Goal: Answer question/provide support

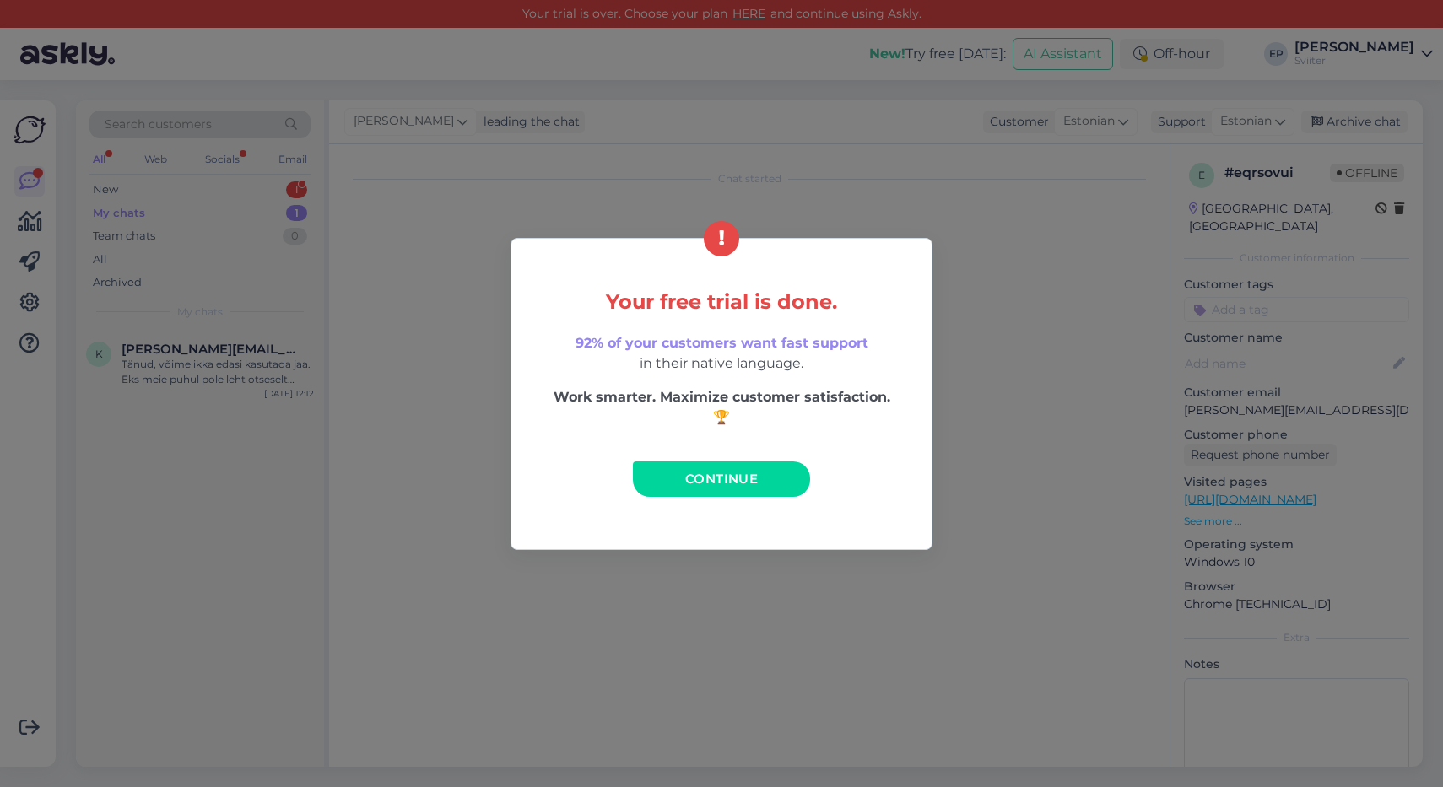
click at [737, 482] on span "Continue" at bounding box center [721, 479] width 73 height 16
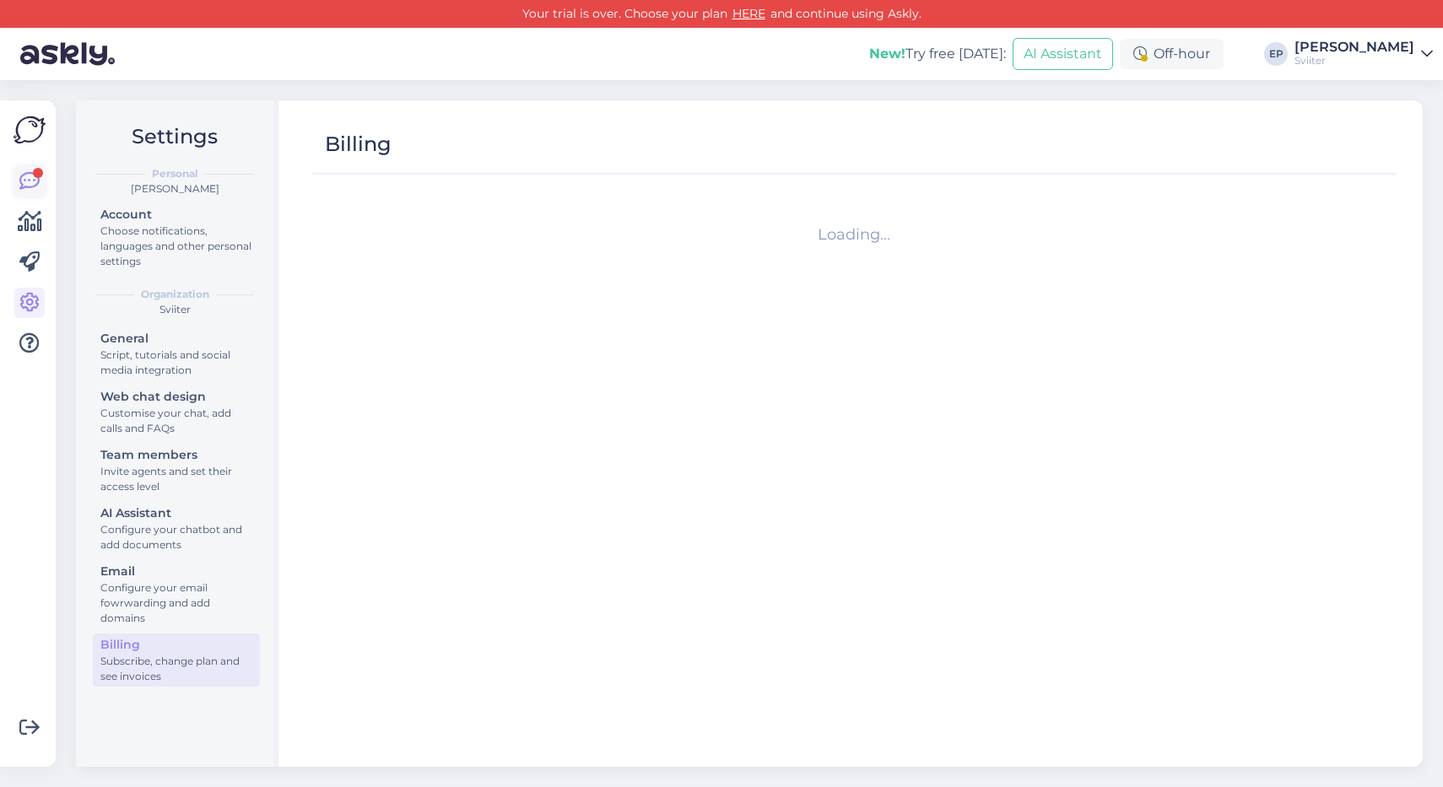
click at [37, 185] on icon at bounding box center [29, 181] width 20 height 20
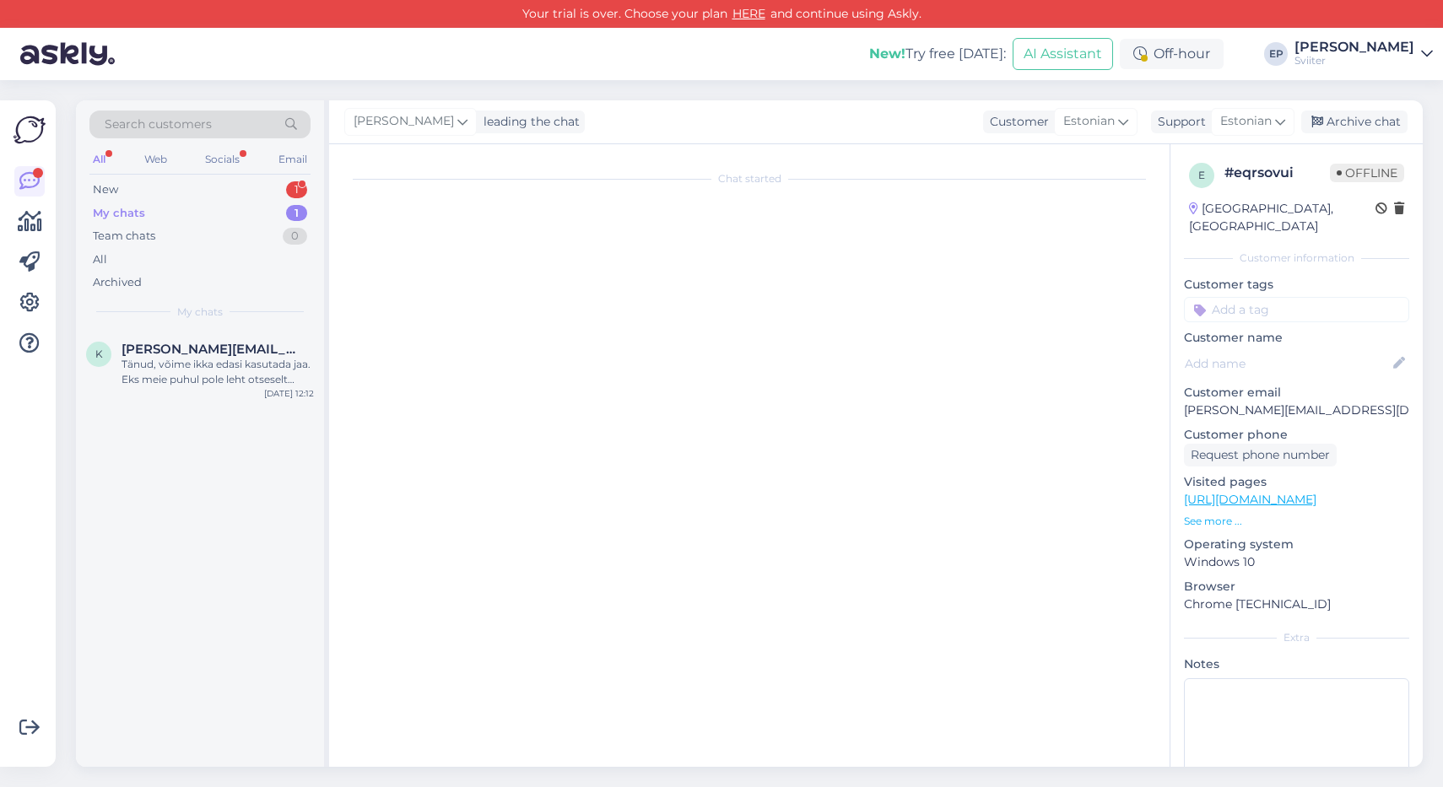
click at [175, 210] on div "My chats 1" at bounding box center [199, 214] width 221 height 24
click at [143, 211] on div "My chats" at bounding box center [119, 213] width 52 height 17
click at [143, 188] on div "New 1" at bounding box center [199, 190] width 221 height 24
click at [173, 343] on span "#xnfpt3r7" at bounding box center [154, 349] width 64 height 15
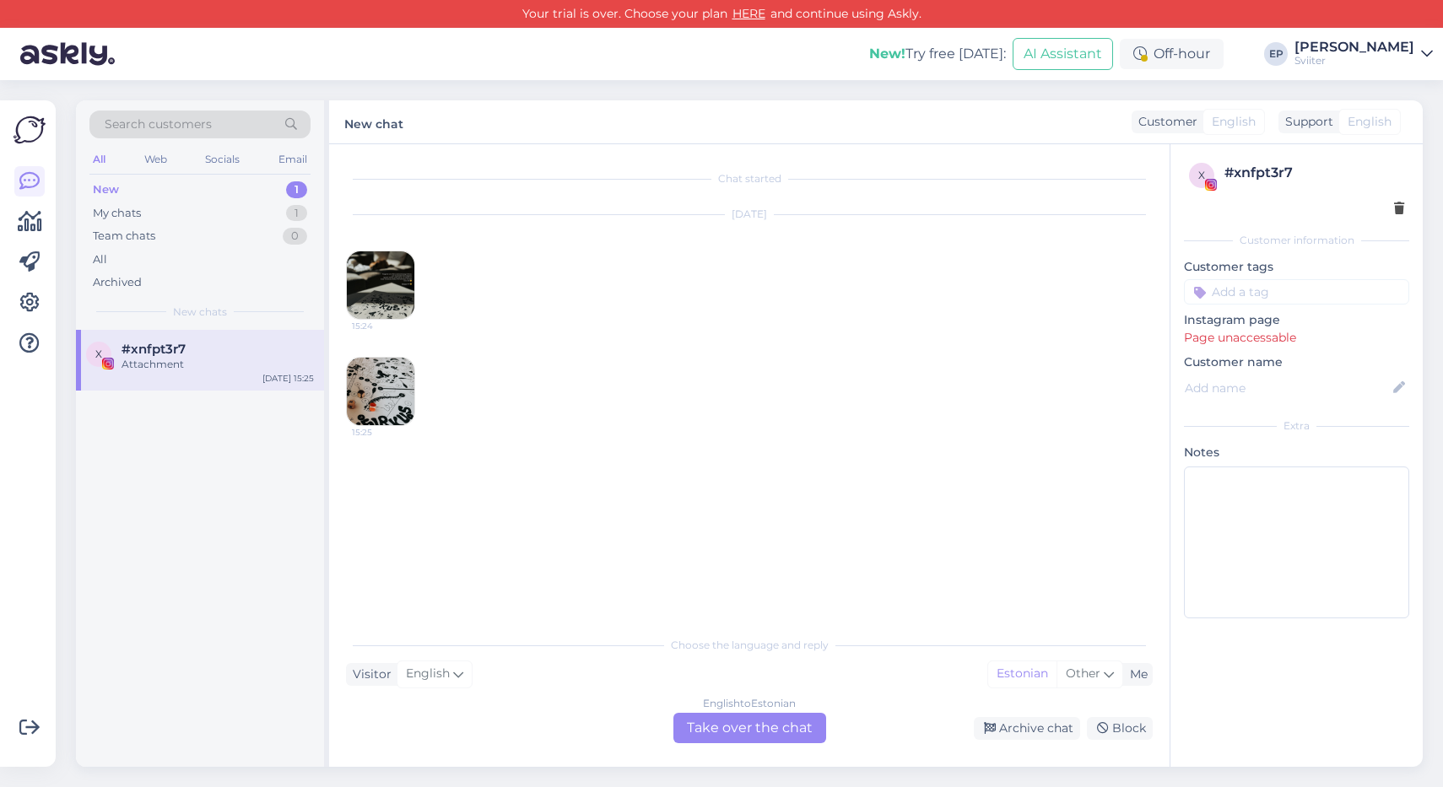
click at [772, 718] on div "English to Estonian Take over the chat" at bounding box center [749, 728] width 153 height 30
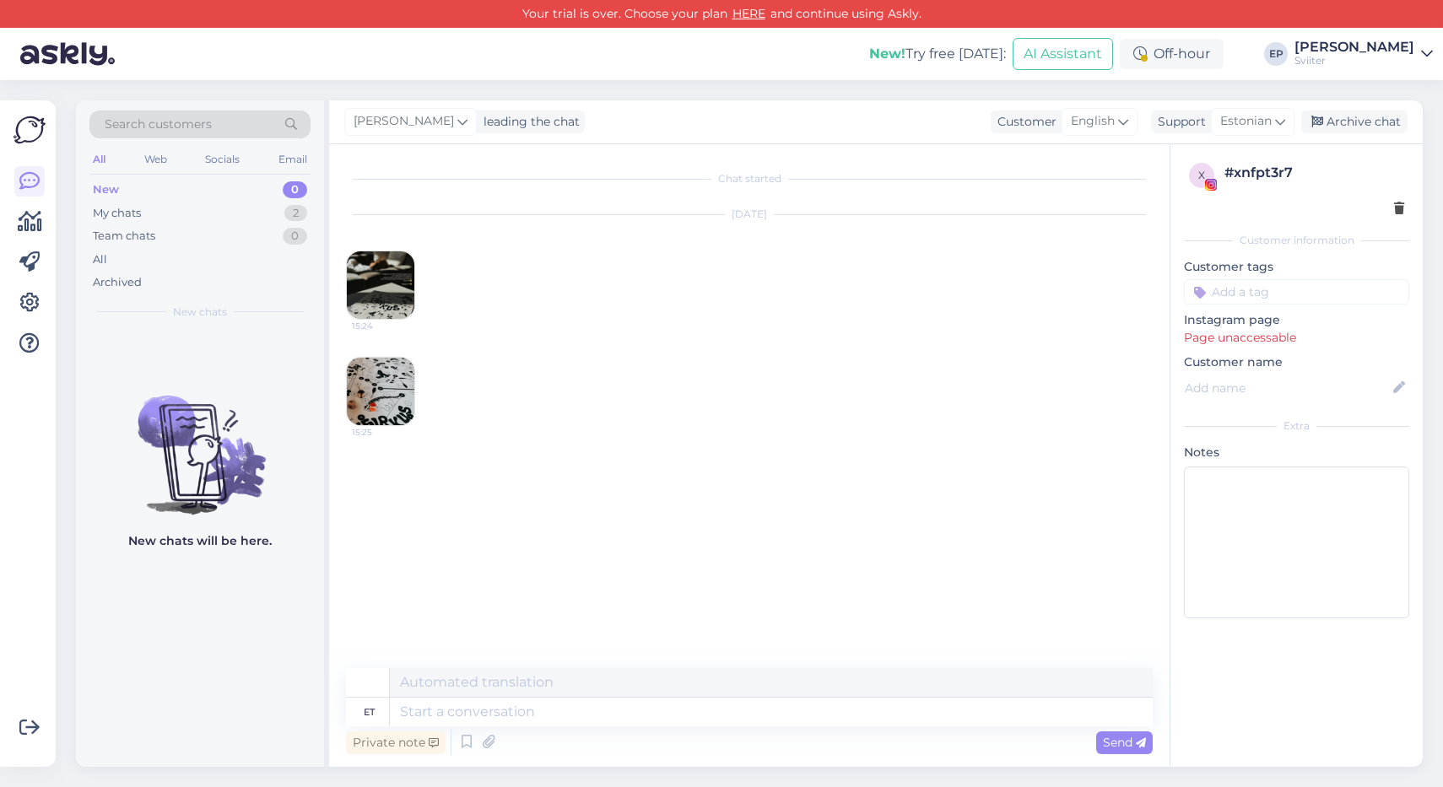
click at [381, 292] on img at bounding box center [381, 285] width 68 height 68
click at [382, 393] on img at bounding box center [381, 392] width 68 height 68
click at [377, 287] on img at bounding box center [381, 285] width 68 height 68
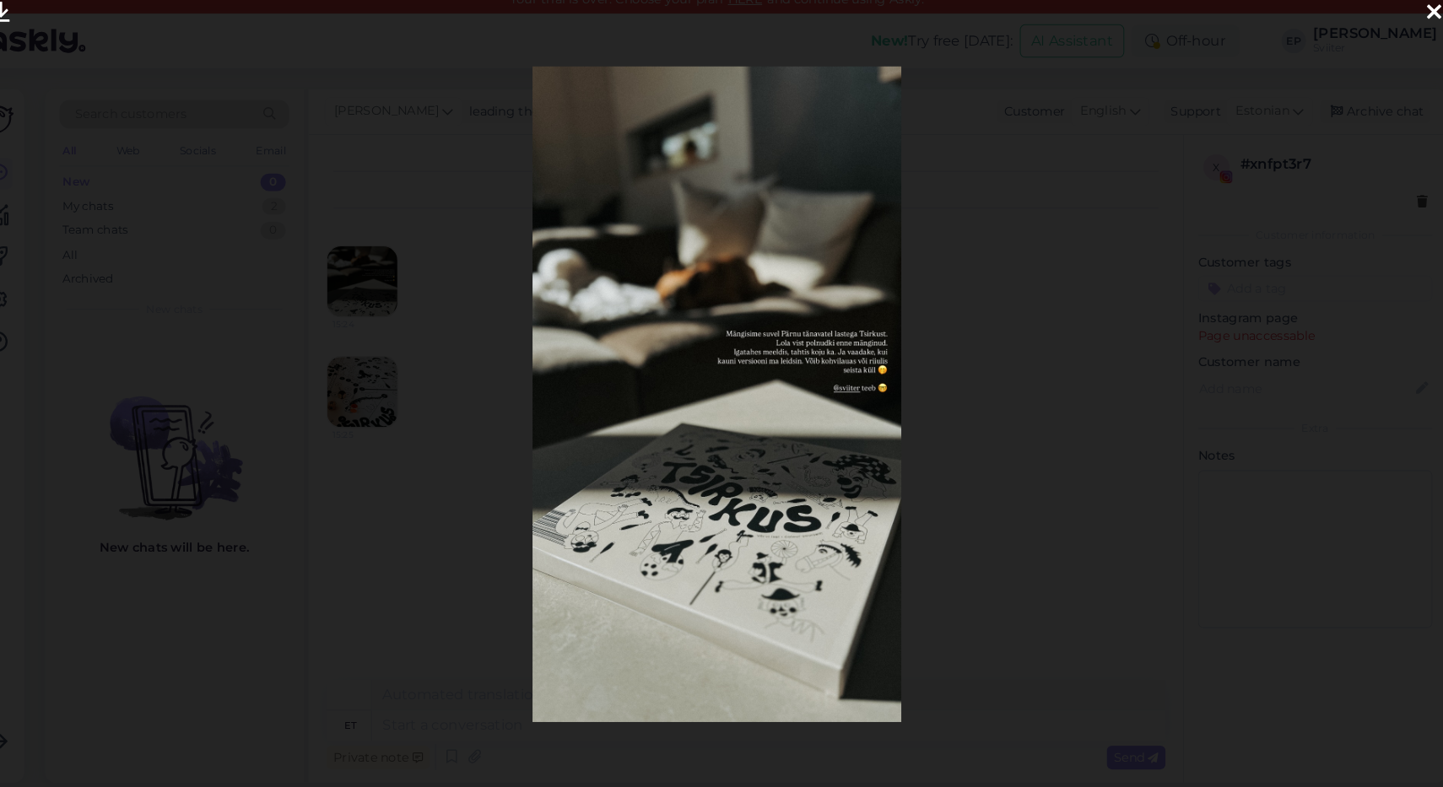
click at [815, 425] on img at bounding box center [721, 392] width 354 height 629
click at [890, 443] on div at bounding box center [721, 393] width 1443 height 787
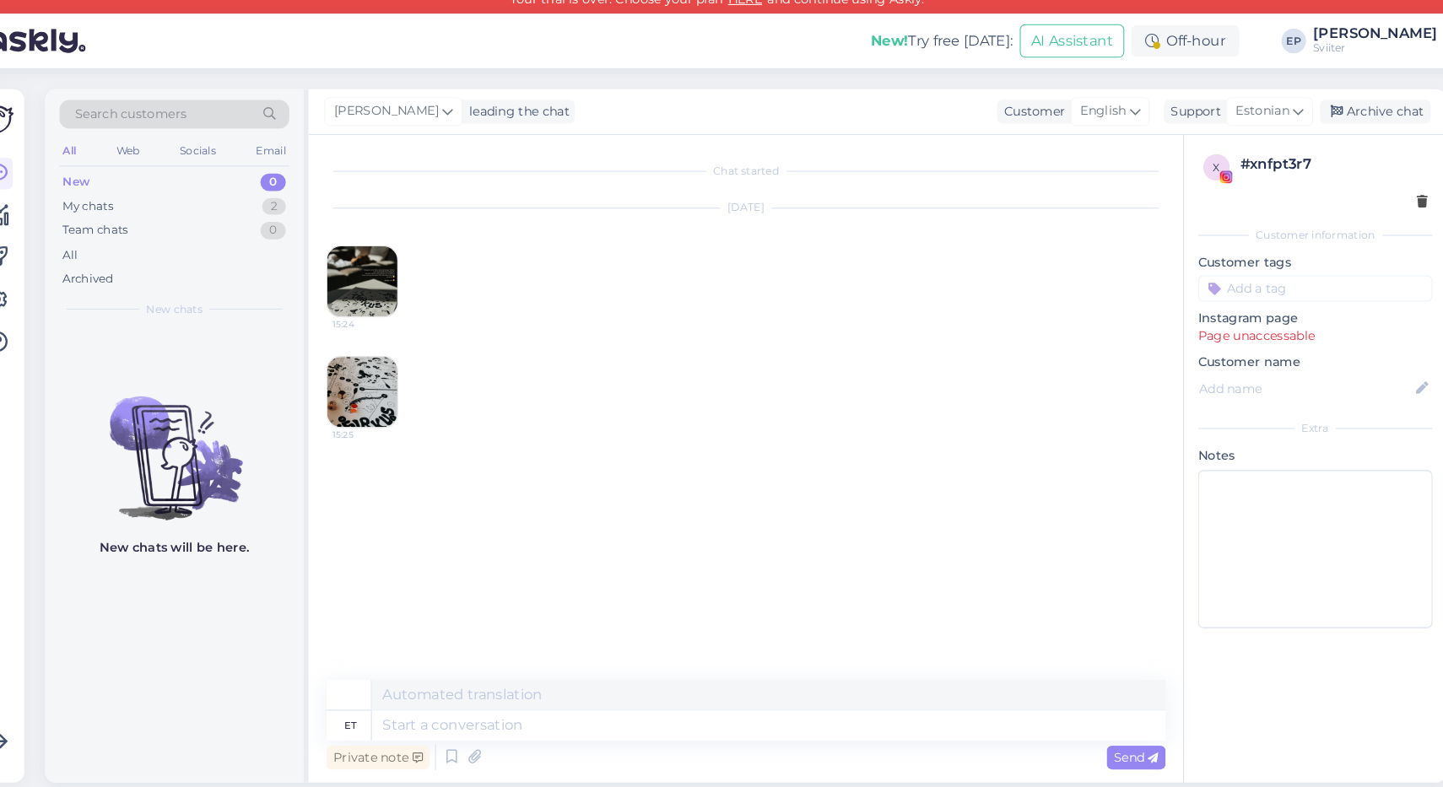
click at [347, 377] on img at bounding box center [381, 392] width 68 height 68
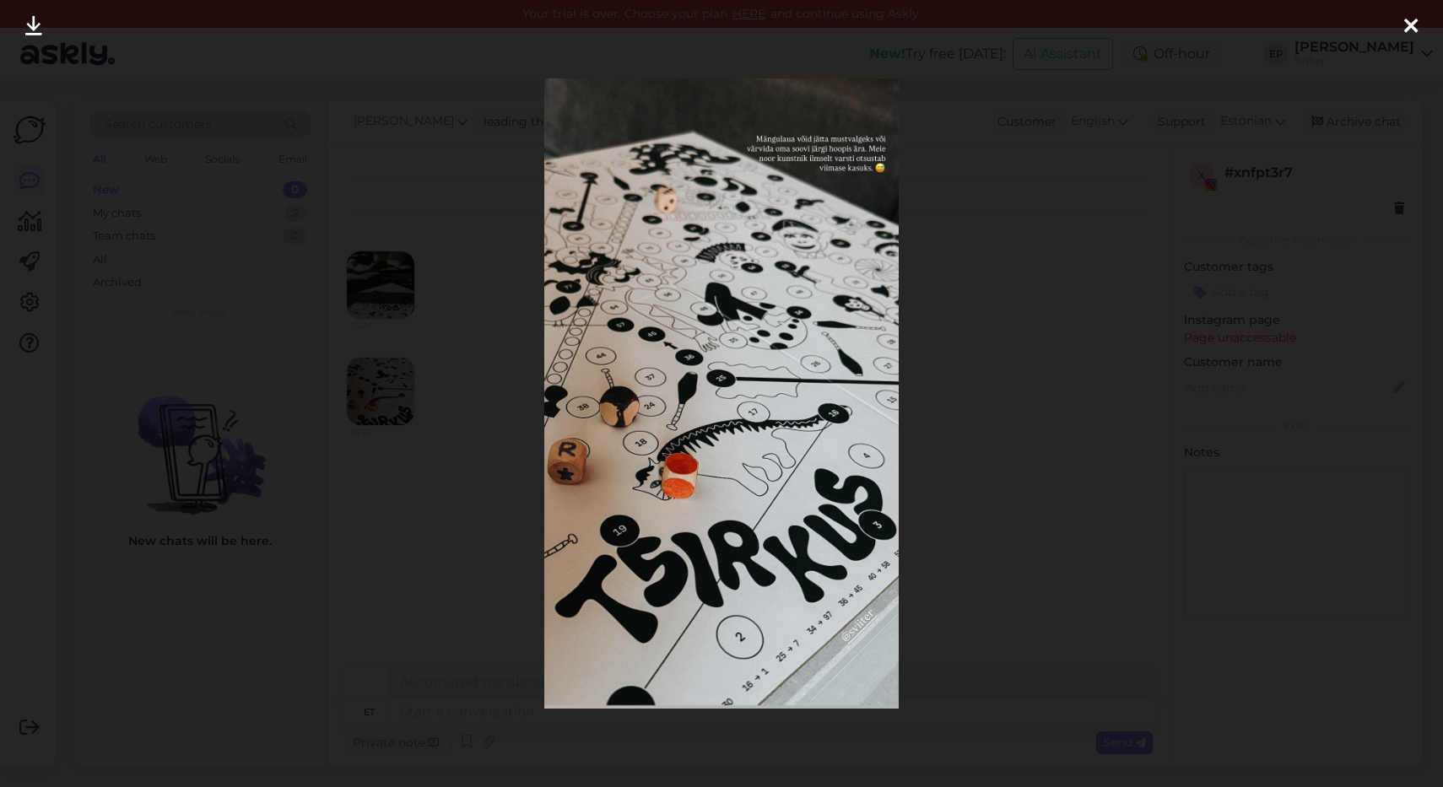
click at [977, 251] on div at bounding box center [721, 393] width 1443 height 787
